Goal: Transaction & Acquisition: Purchase product/service

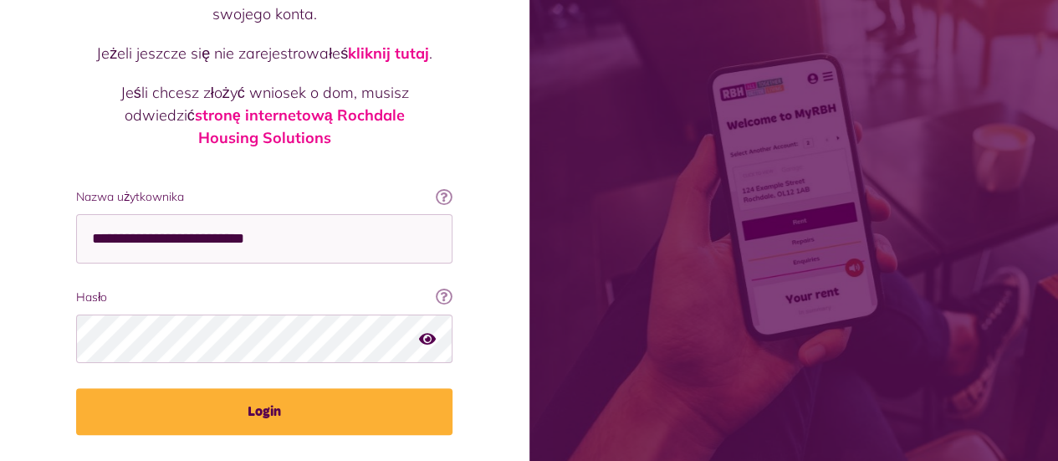
scroll to position [226, 0]
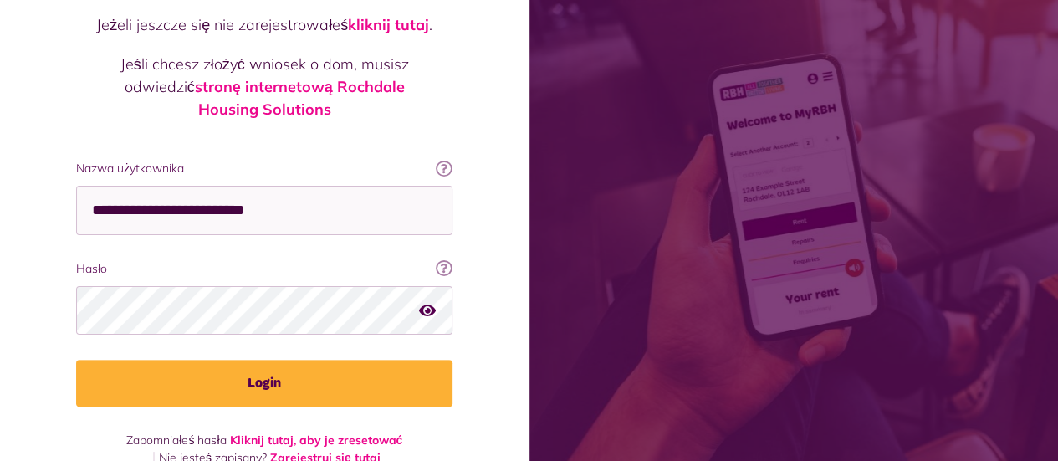
type input "**********"
click at [427, 302] on icon "button" at bounding box center [427, 309] width 17 height 15
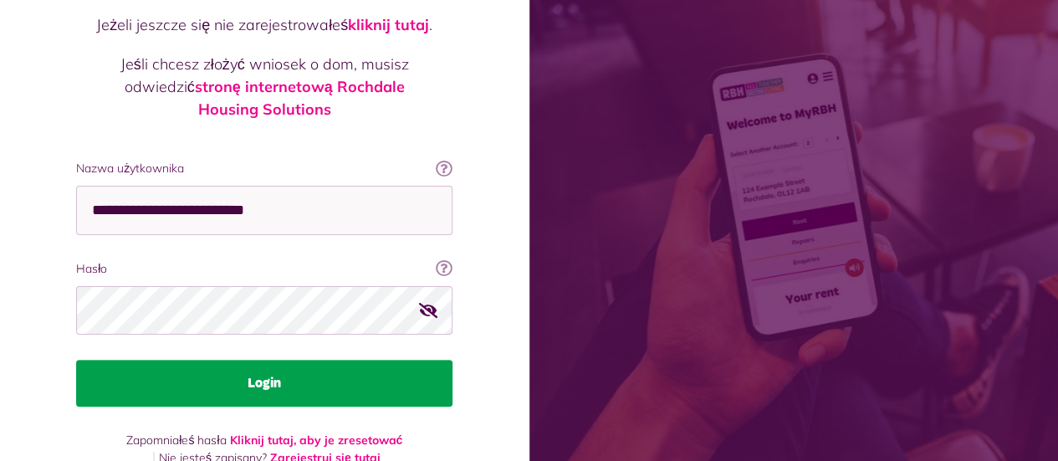
click at [288, 360] on button "Login" at bounding box center [264, 383] width 376 height 47
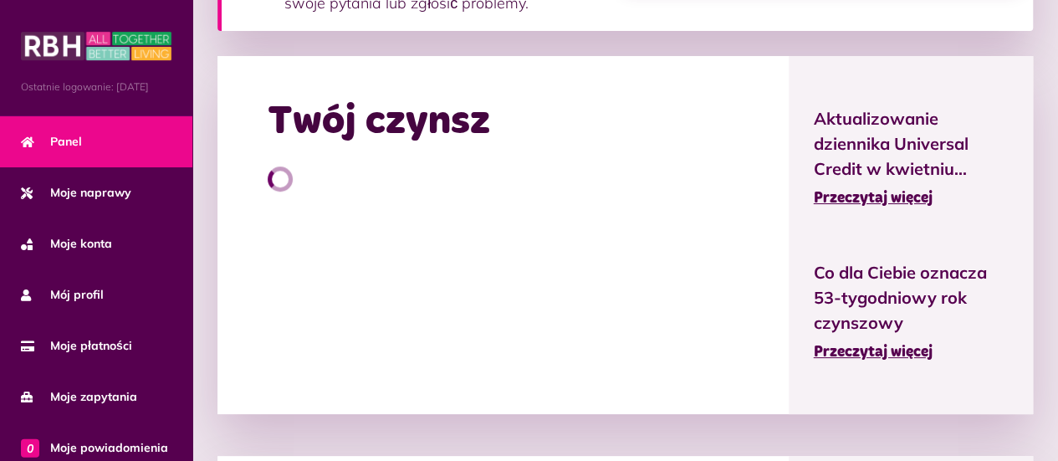
scroll to position [502, 0]
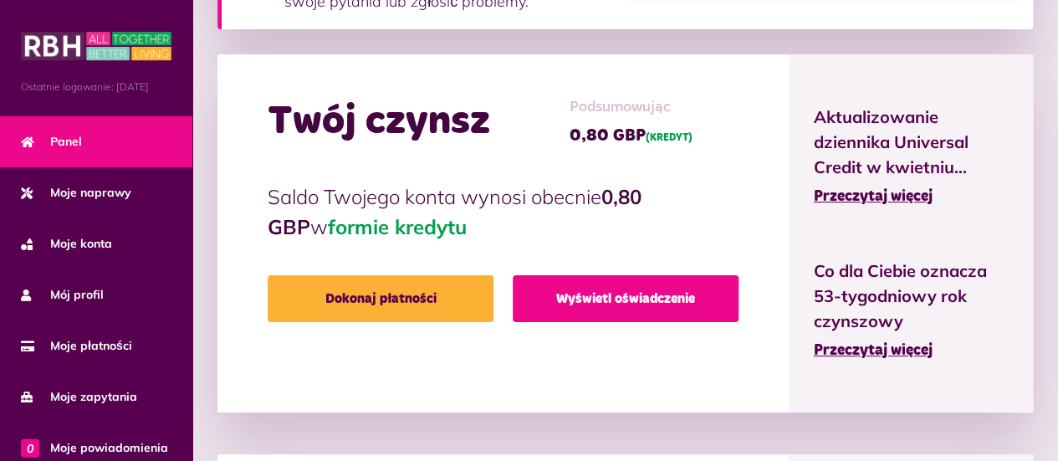
click at [596, 302] on font "Wyświetl oświadczenie" at bounding box center [625, 298] width 139 height 13
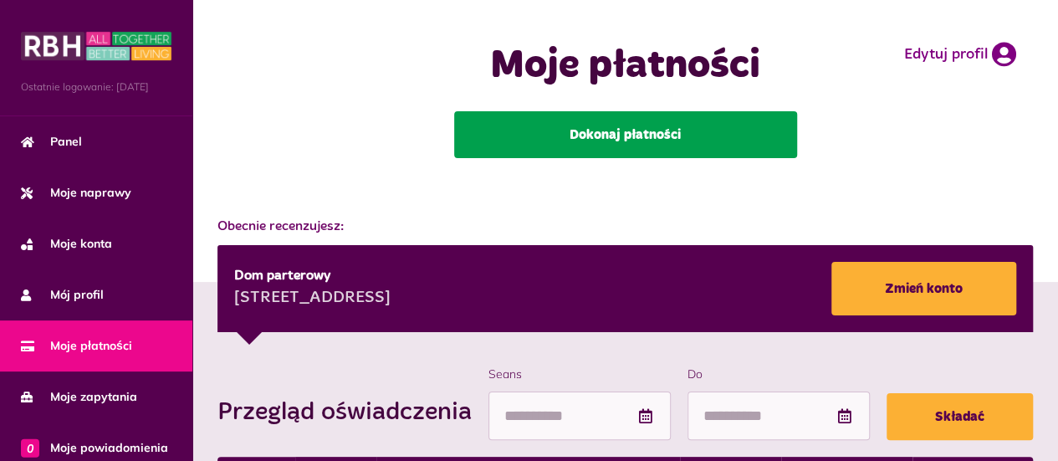
click at [617, 133] on font "Dokonaj płatności" at bounding box center [625, 134] width 111 height 13
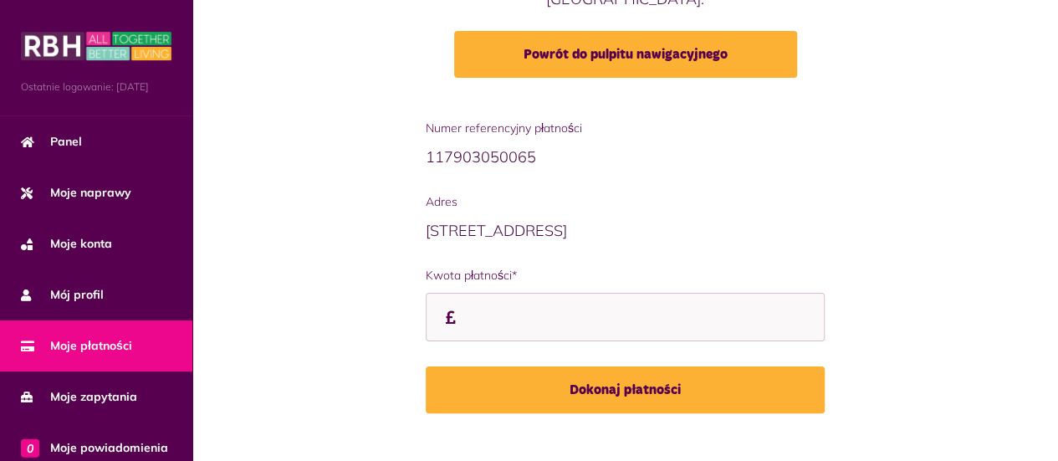
scroll to position [272, 0]
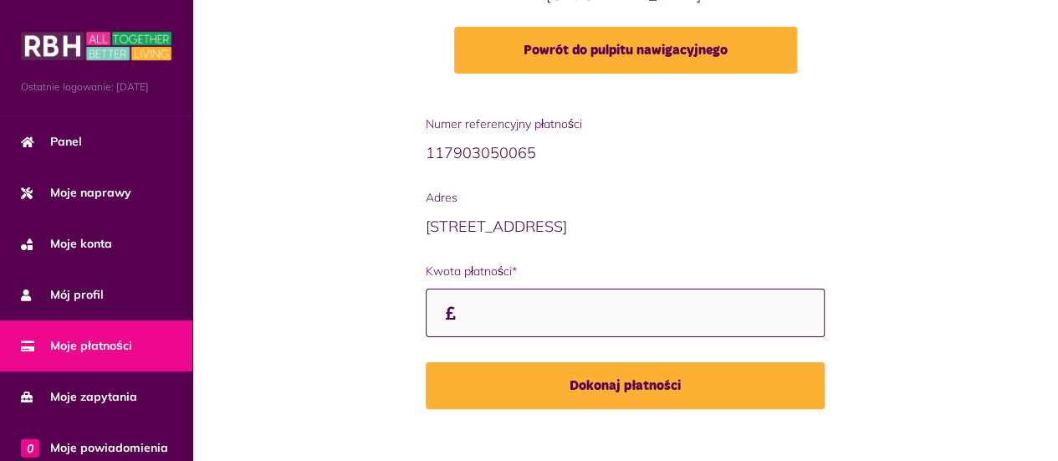
click at [540, 294] on input "Kwota płatności*" at bounding box center [626, 313] width 400 height 49
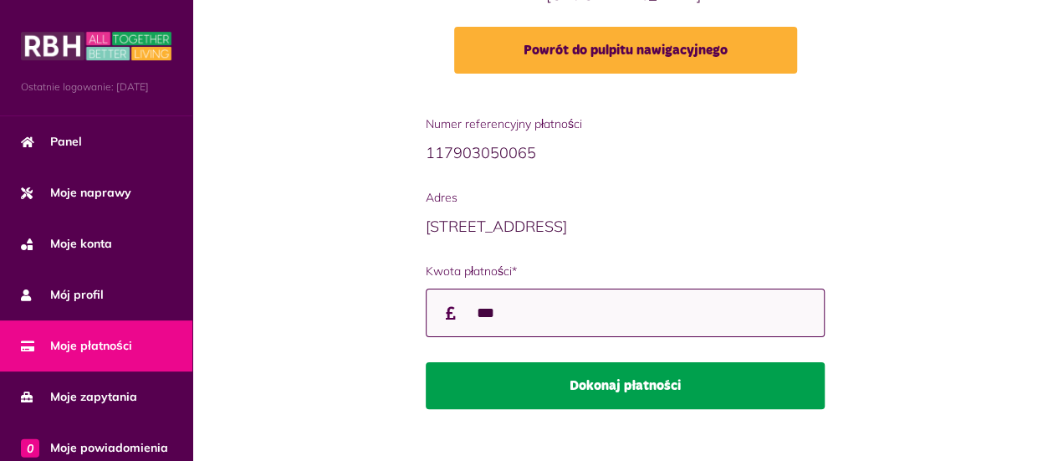
type input "***"
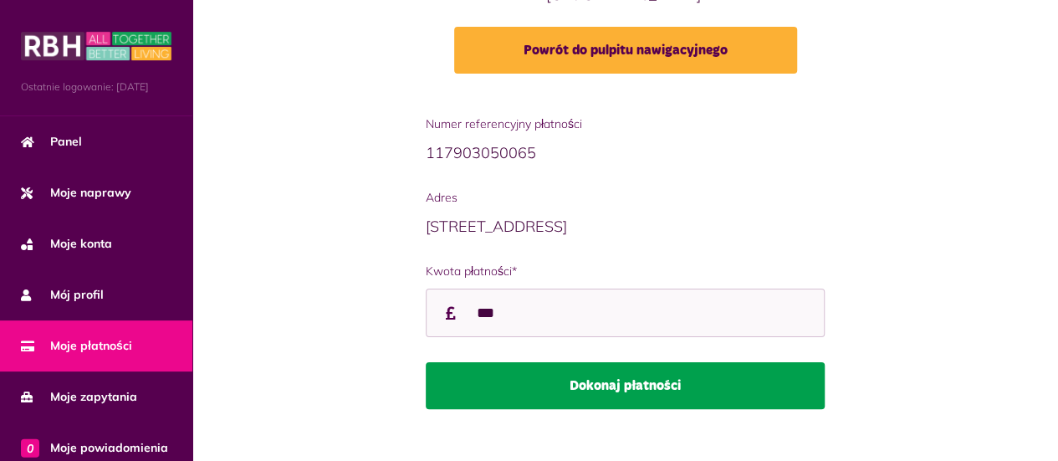
click at [617, 362] on button "Dokonaj płatności" at bounding box center [626, 385] width 400 height 47
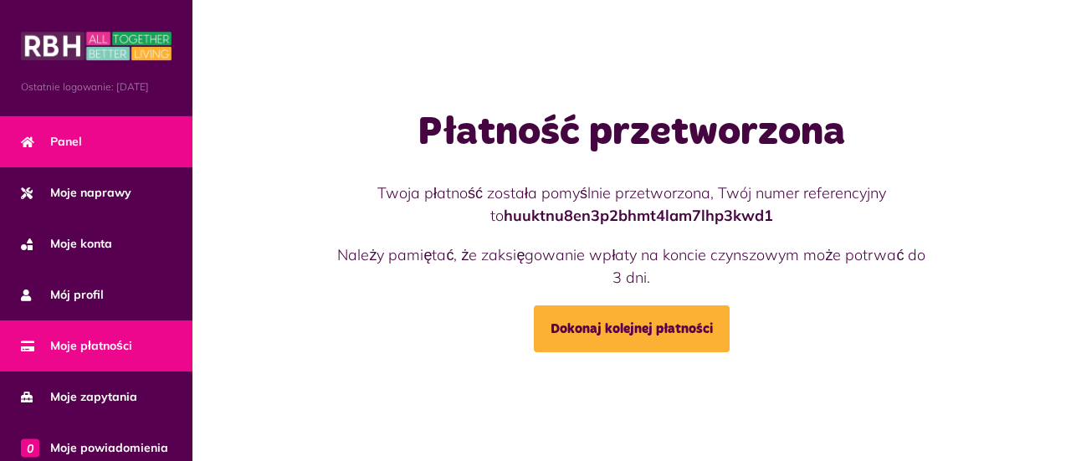
click at [86, 151] on link "Panel" at bounding box center [96, 141] width 192 height 51
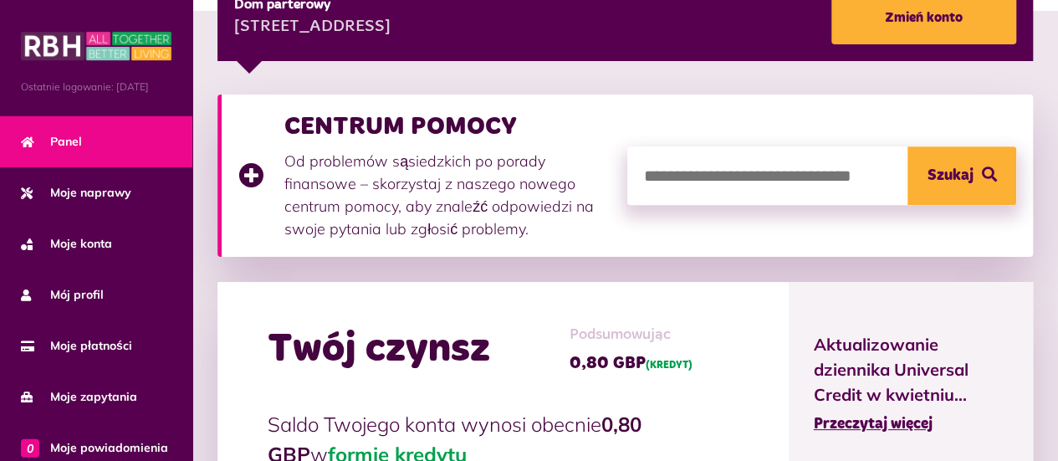
scroll to position [418, 0]
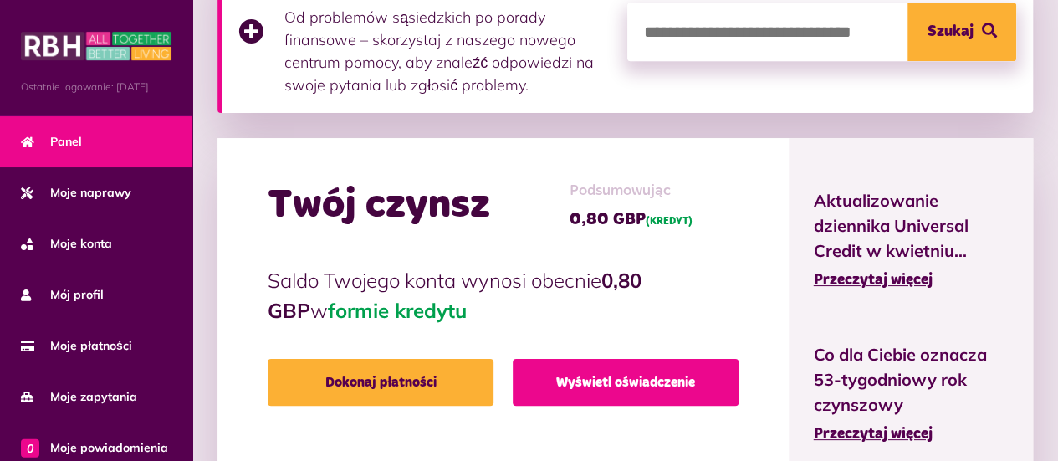
click at [633, 387] on font "Wyświetl oświadczenie" at bounding box center [625, 382] width 139 height 13
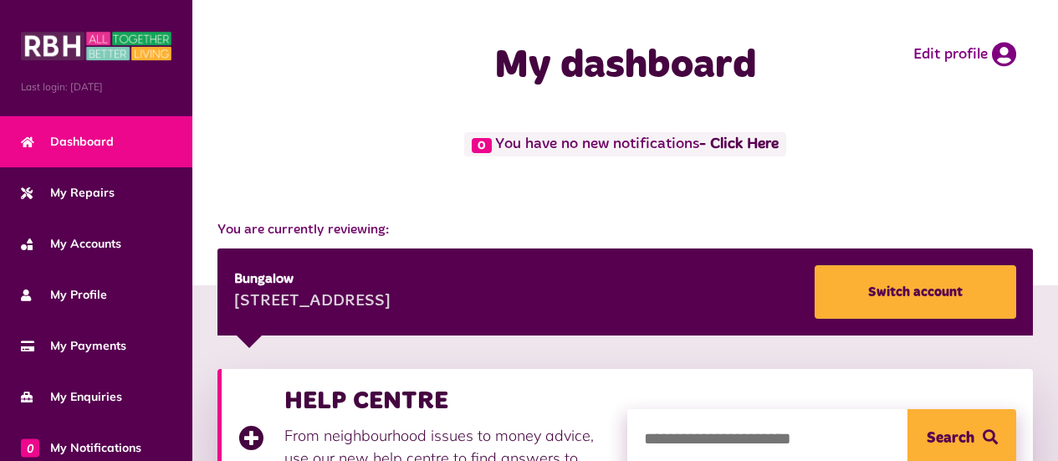
scroll to position [418, 0]
